Goal: Task Accomplishment & Management: Manage account settings

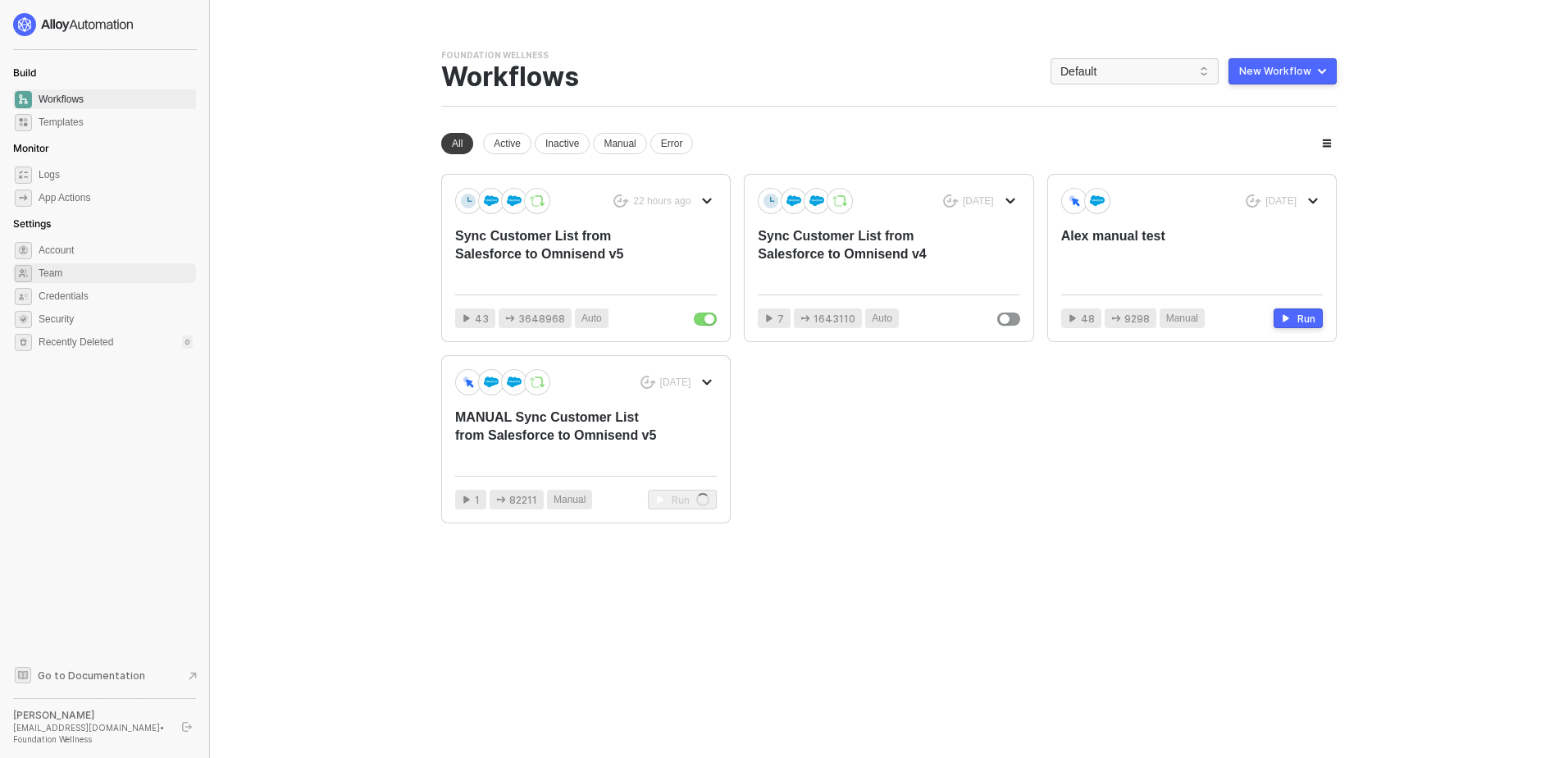
click at [61, 275] on span "Team" at bounding box center [115, 272] width 154 height 20
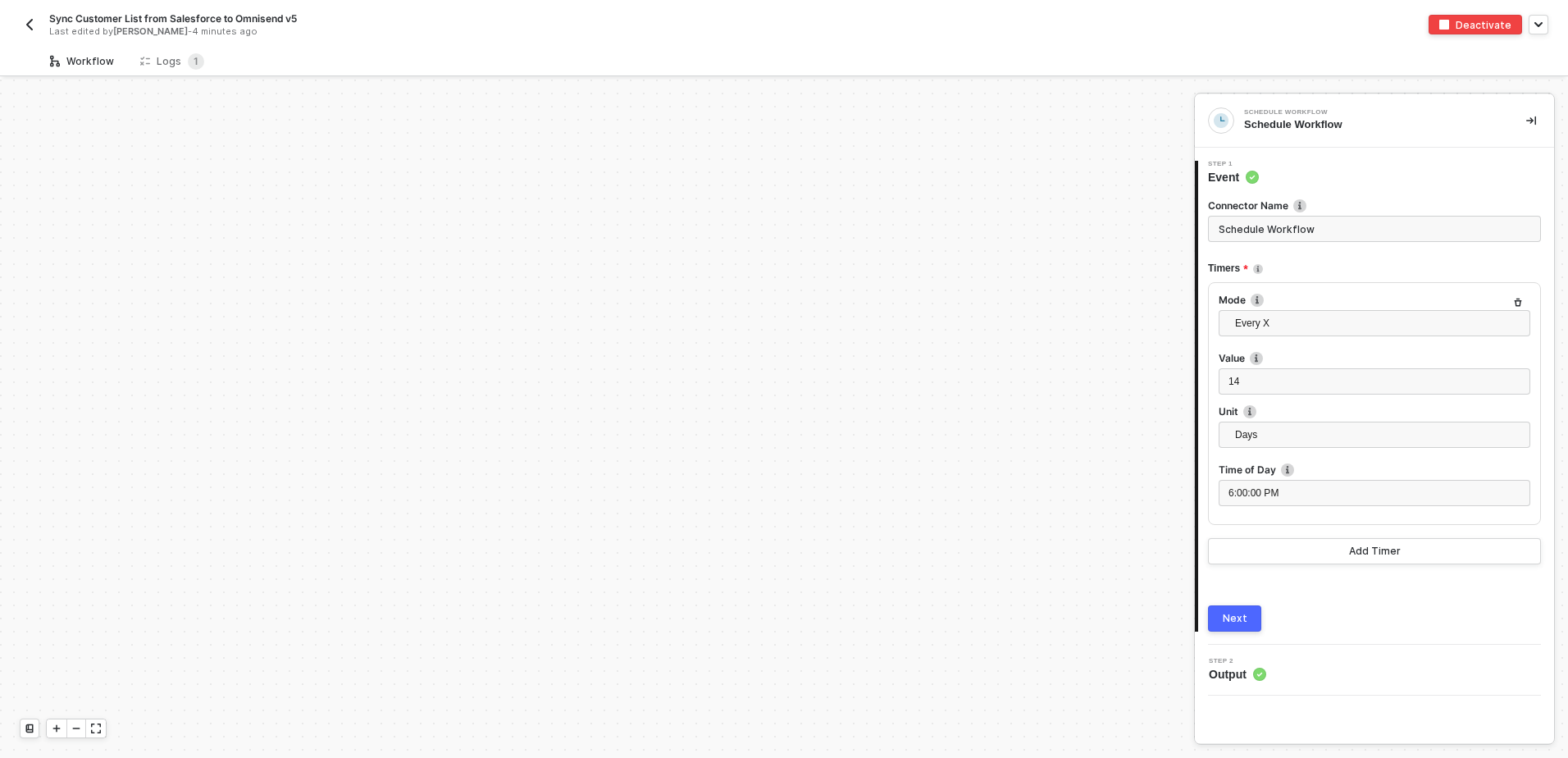
scroll to position [702, 0]
click at [29, 19] on img "button" at bounding box center [30, 24] width 13 height 13
click at [36, 22] on img "button" at bounding box center [30, 24] width 13 height 13
